Goal: Find specific page/section: Find specific page/section

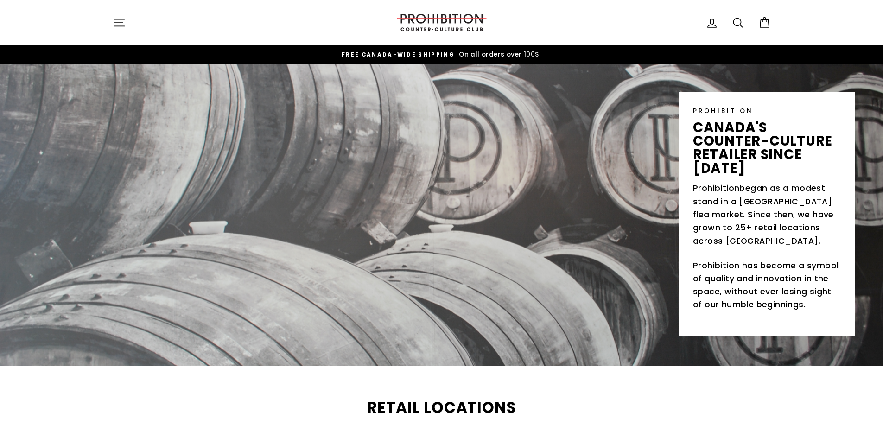
click at [118, 23] on icon "button" at bounding box center [119, 22] width 10 height 7
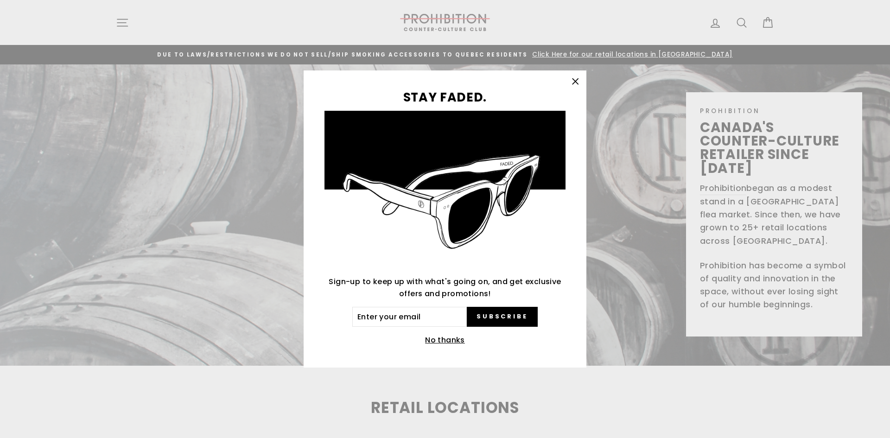
click at [579, 81] on icon "button" at bounding box center [575, 81] width 13 height 13
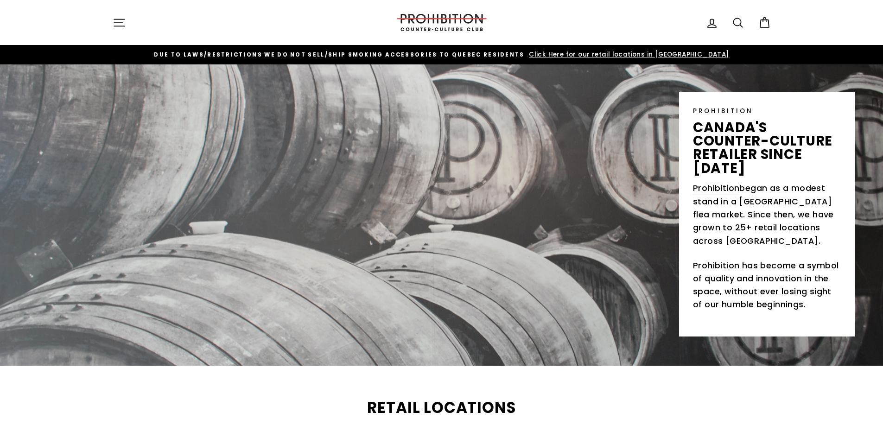
click at [115, 22] on icon "button" at bounding box center [119, 22] width 13 height 13
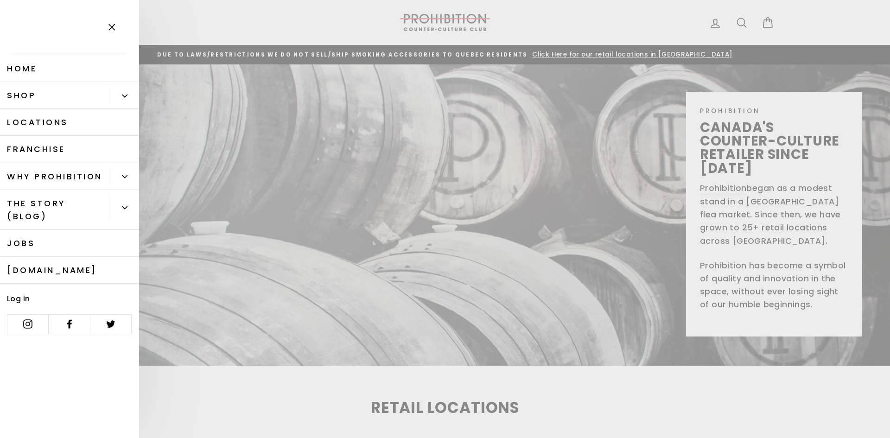
click at [112, 92] on button "Primary" at bounding box center [125, 96] width 28 height 16
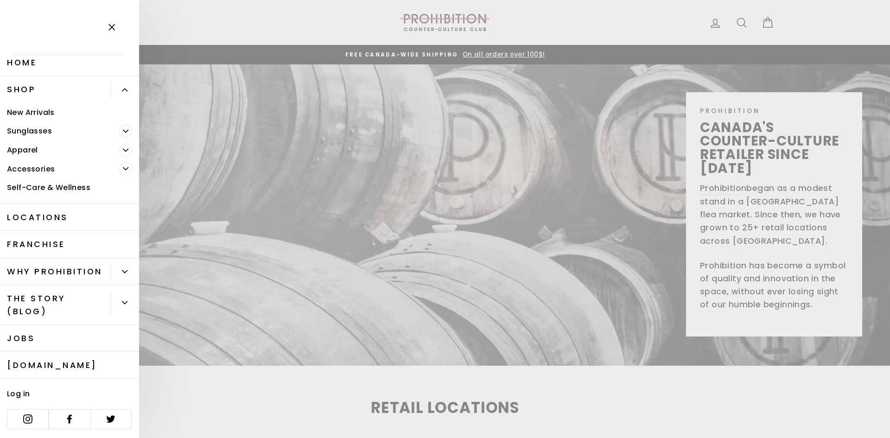
scroll to position [19, 0]
click at [46, 159] on link "Accessories" at bounding box center [59, 168] width 119 height 19
click at [123, 166] on icon "Primary" at bounding box center [126, 169] width 6 height 6
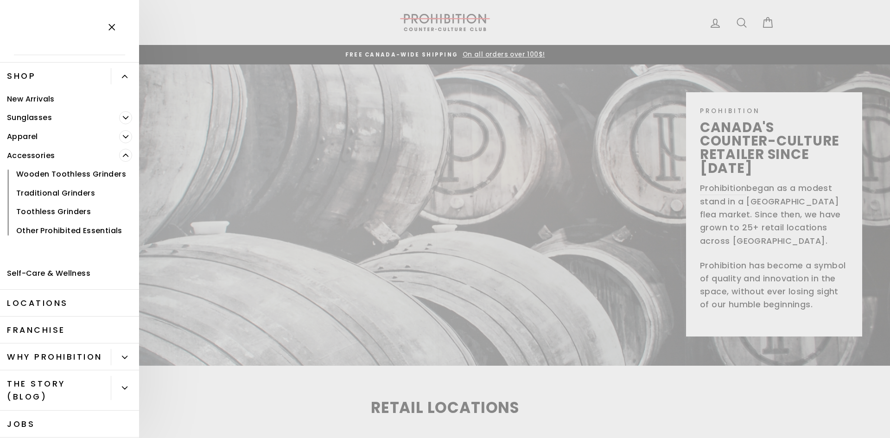
click at [123, 116] on icon "Primary" at bounding box center [126, 118] width 6 height 6
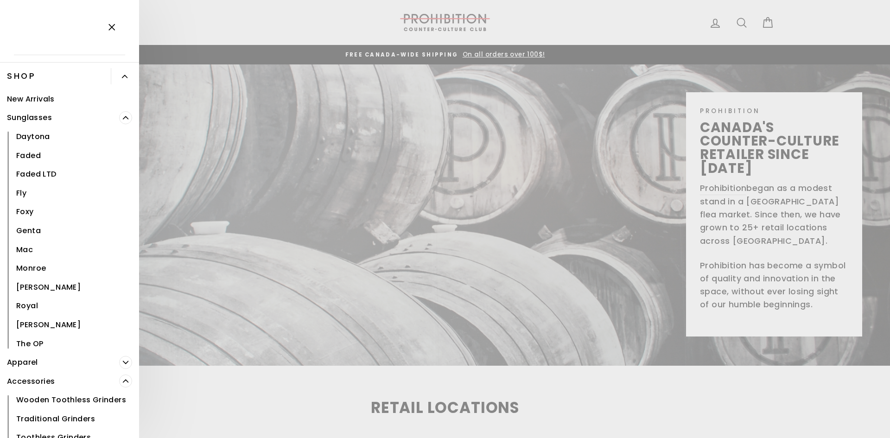
click at [119, 114] on span "Primary" at bounding box center [125, 117] width 13 height 13
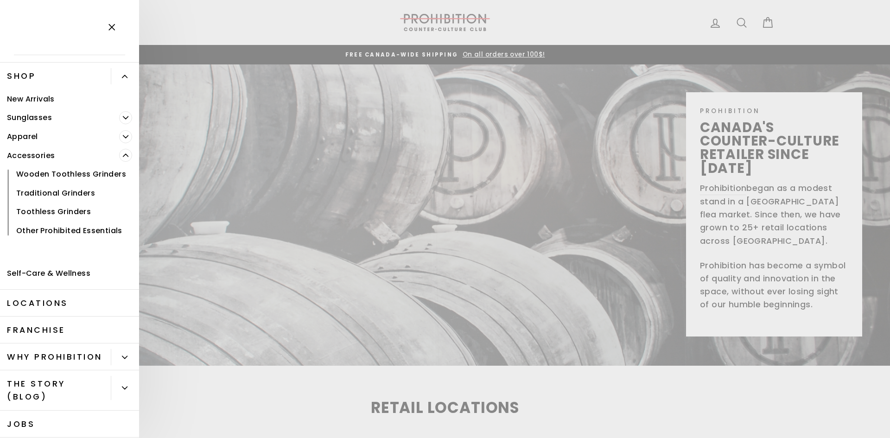
click at [119, 136] on span "Primary" at bounding box center [125, 136] width 13 height 13
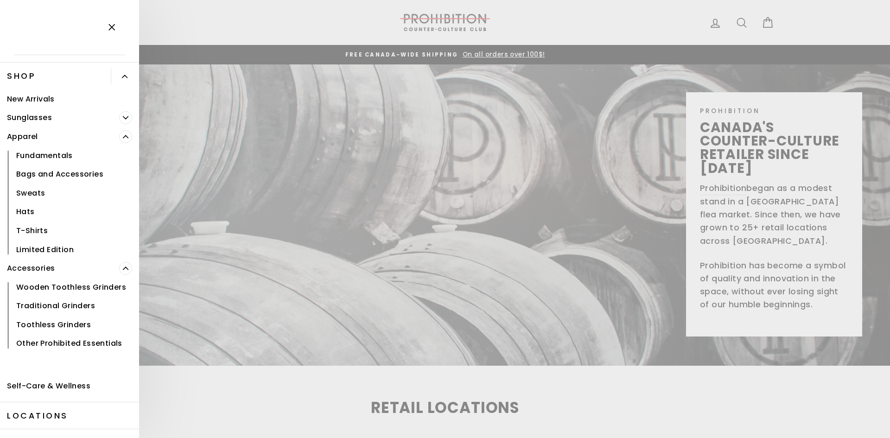
click at [123, 136] on icon "Primary" at bounding box center [126, 137] width 6 height 6
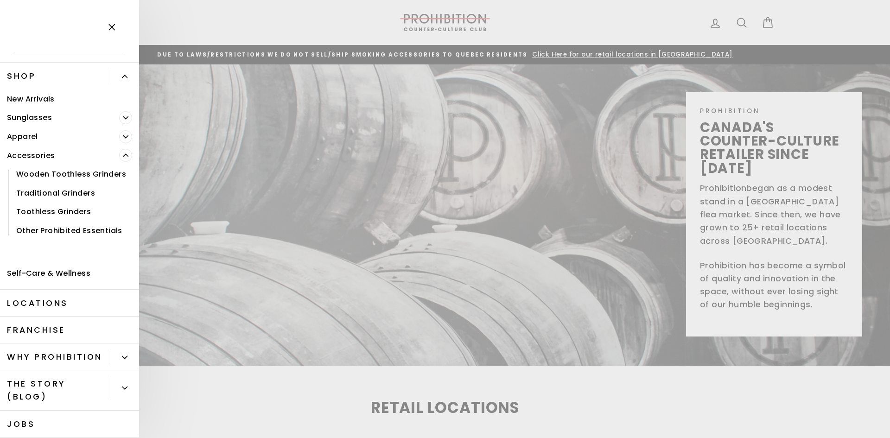
click at [123, 155] on icon "Primary" at bounding box center [125, 155] width 5 height 2
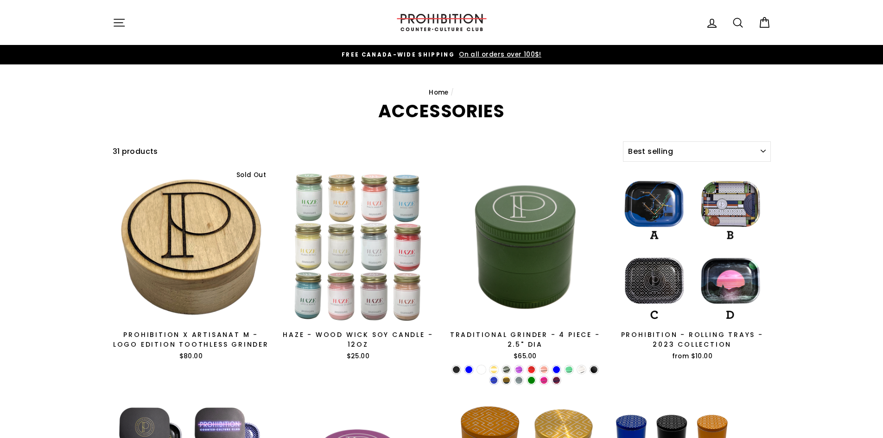
select select "best-selling"
click at [118, 21] on icon "button" at bounding box center [119, 22] width 13 height 13
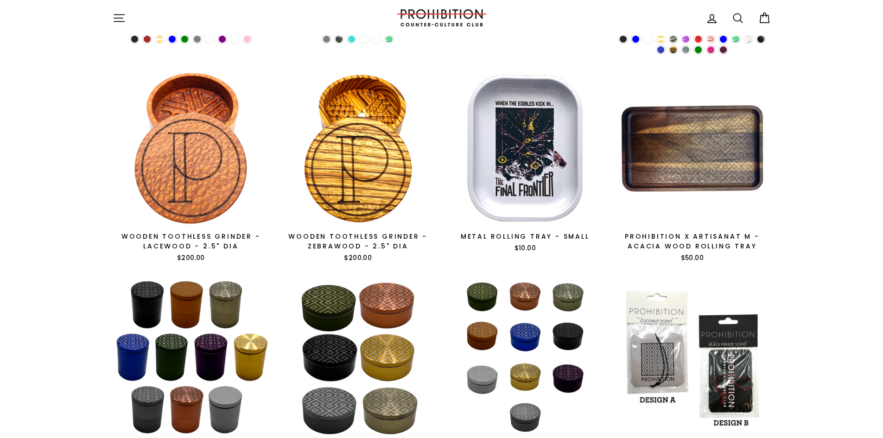
scroll to position [618, 0]
